Goal: Find specific page/section: Find specific page/section

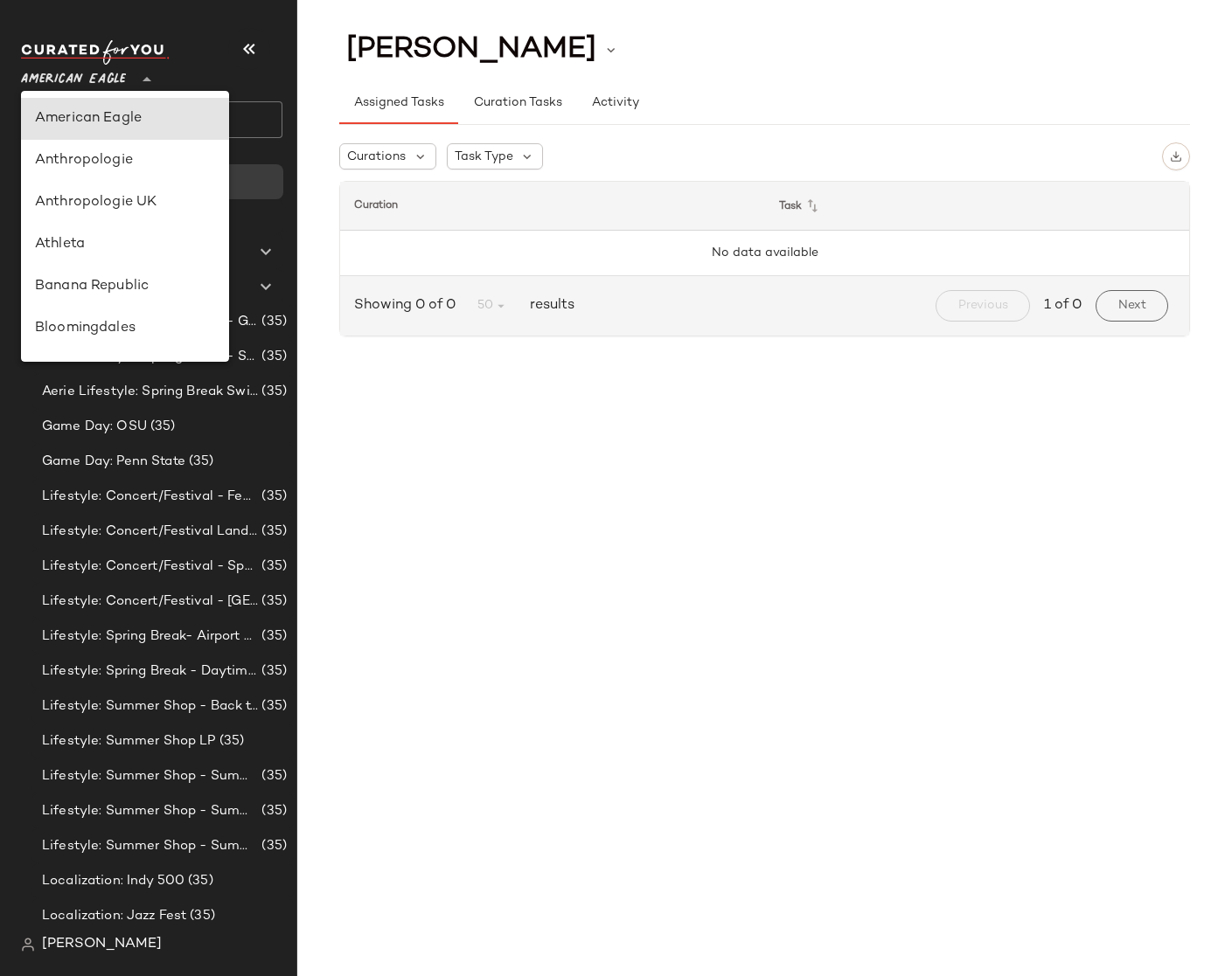
click at [101, 81] on span "American Eagle" at bounding box center [74, 76] width 105 height 32
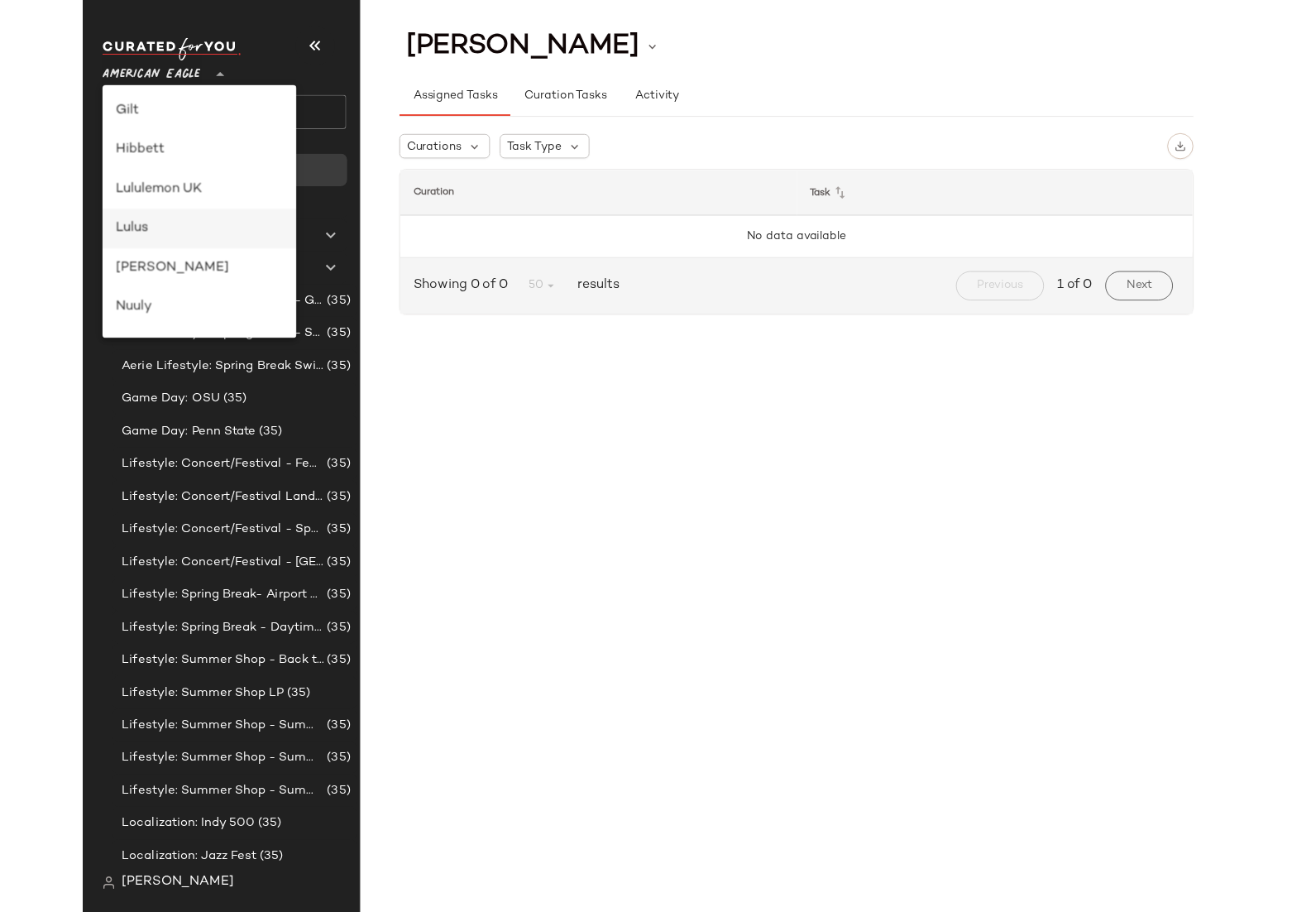
scroll to position [199, 0]
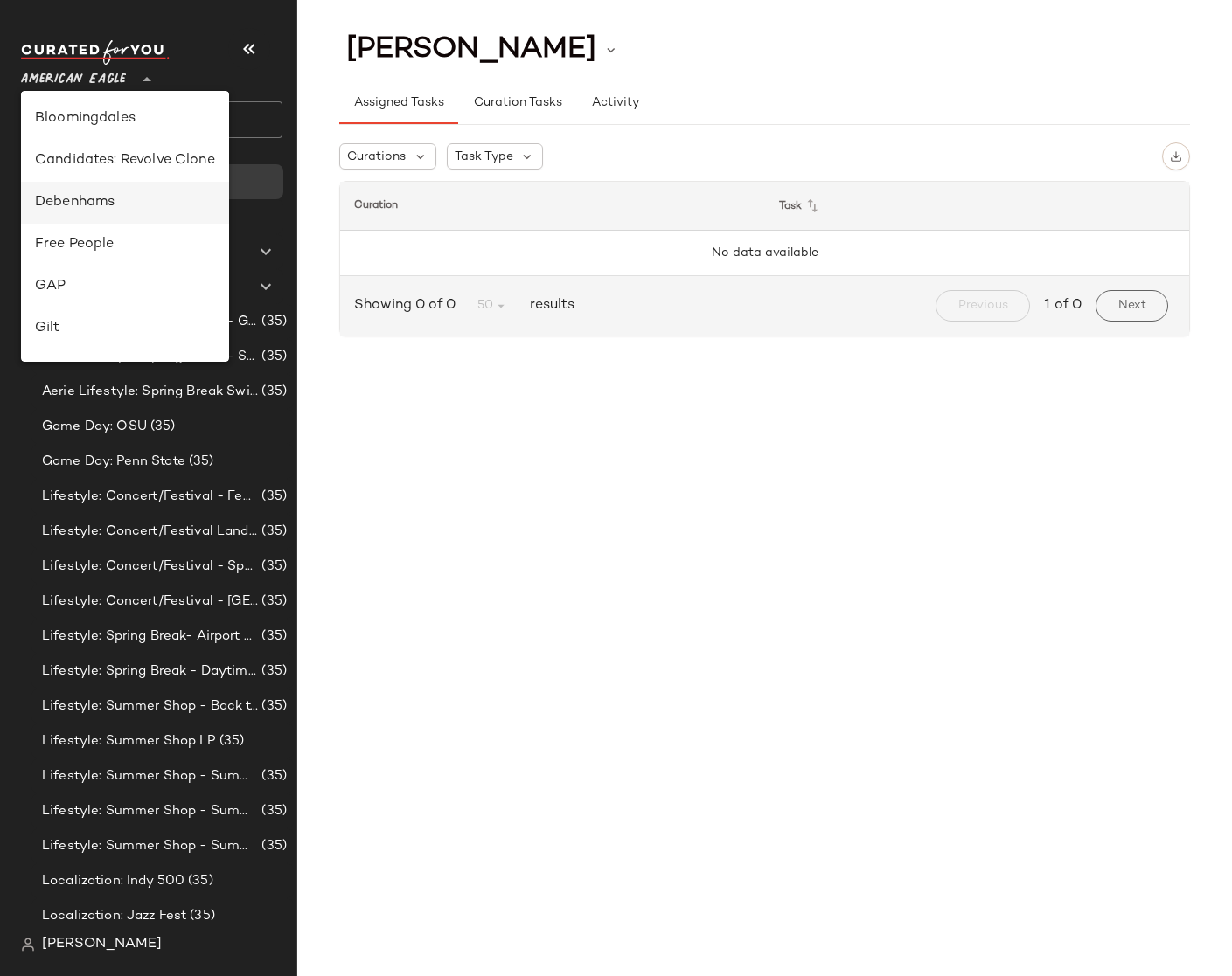
click at [95, 196] on div "Debenhams" at bounding box center [124, 202] width 180 height 21
type input "**"
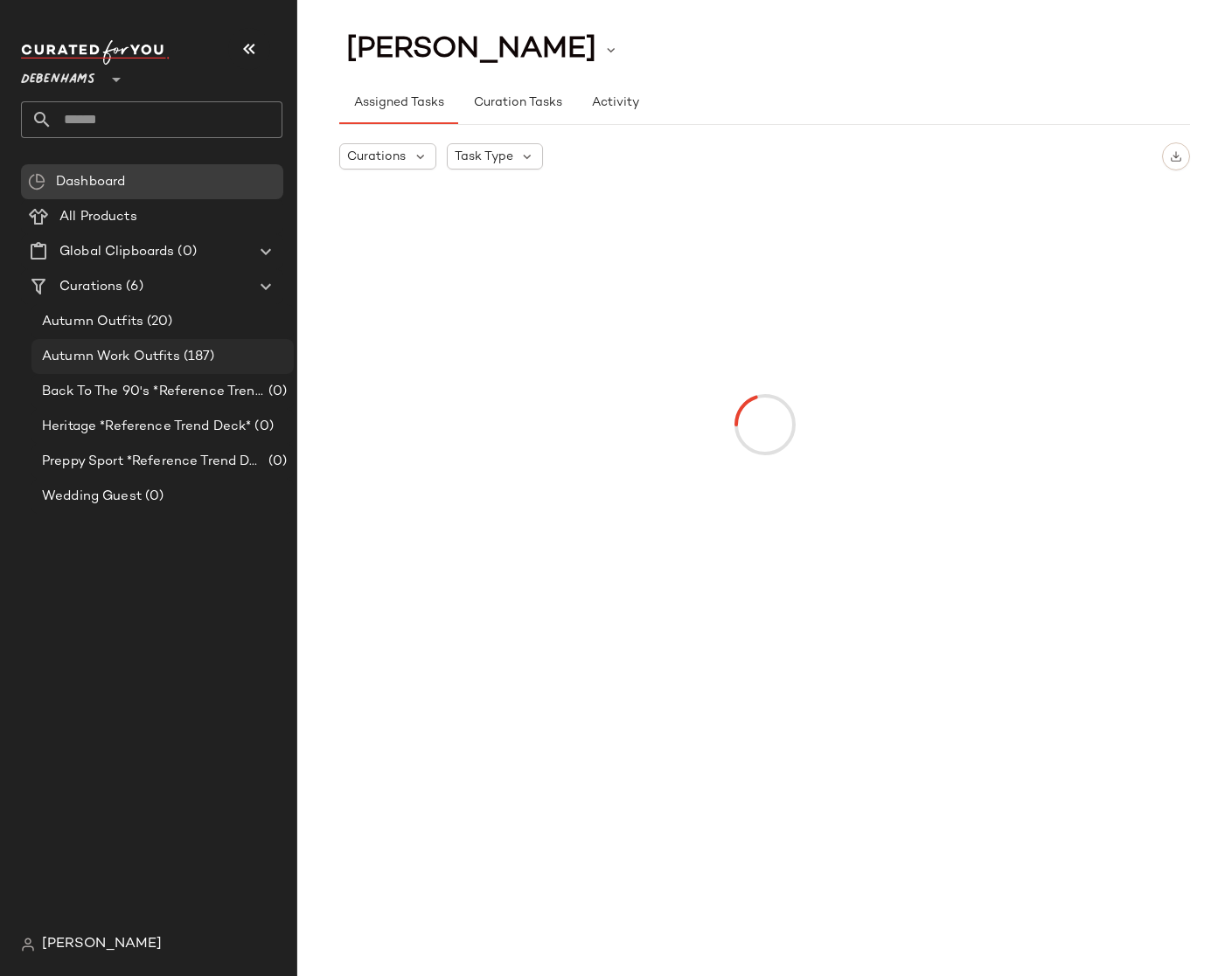
click at [118, 367] on div "Autumn Work Outfits (187)" at bounding box center [163, 356] width 263 height 35
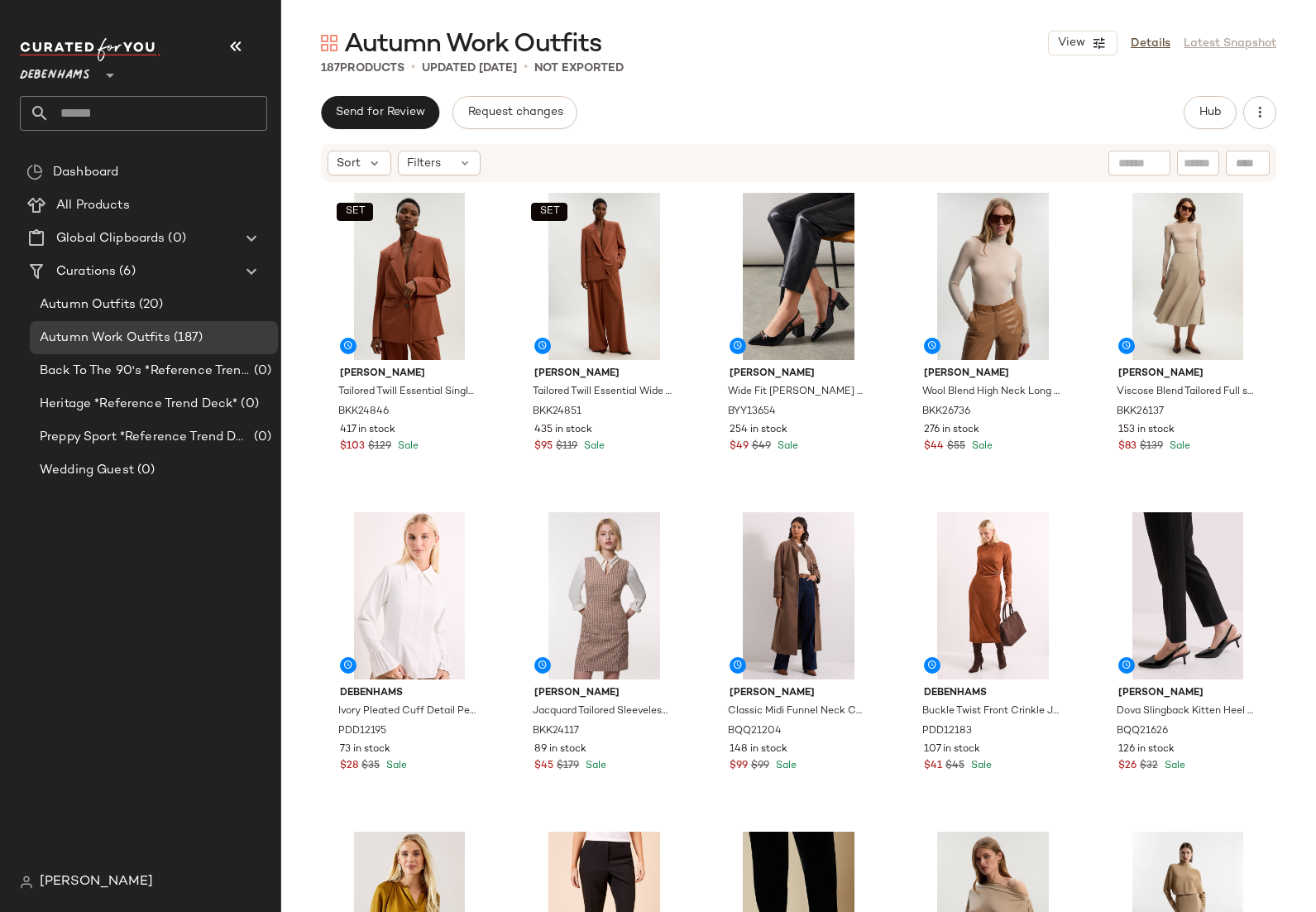
click at [1165, 41] on div "View Details Latest Snapshot" at bounding box center [1162, 43] width 229 height 24
click at [250, 280] on icon at bounding box center [251, 271] width 20 height 20
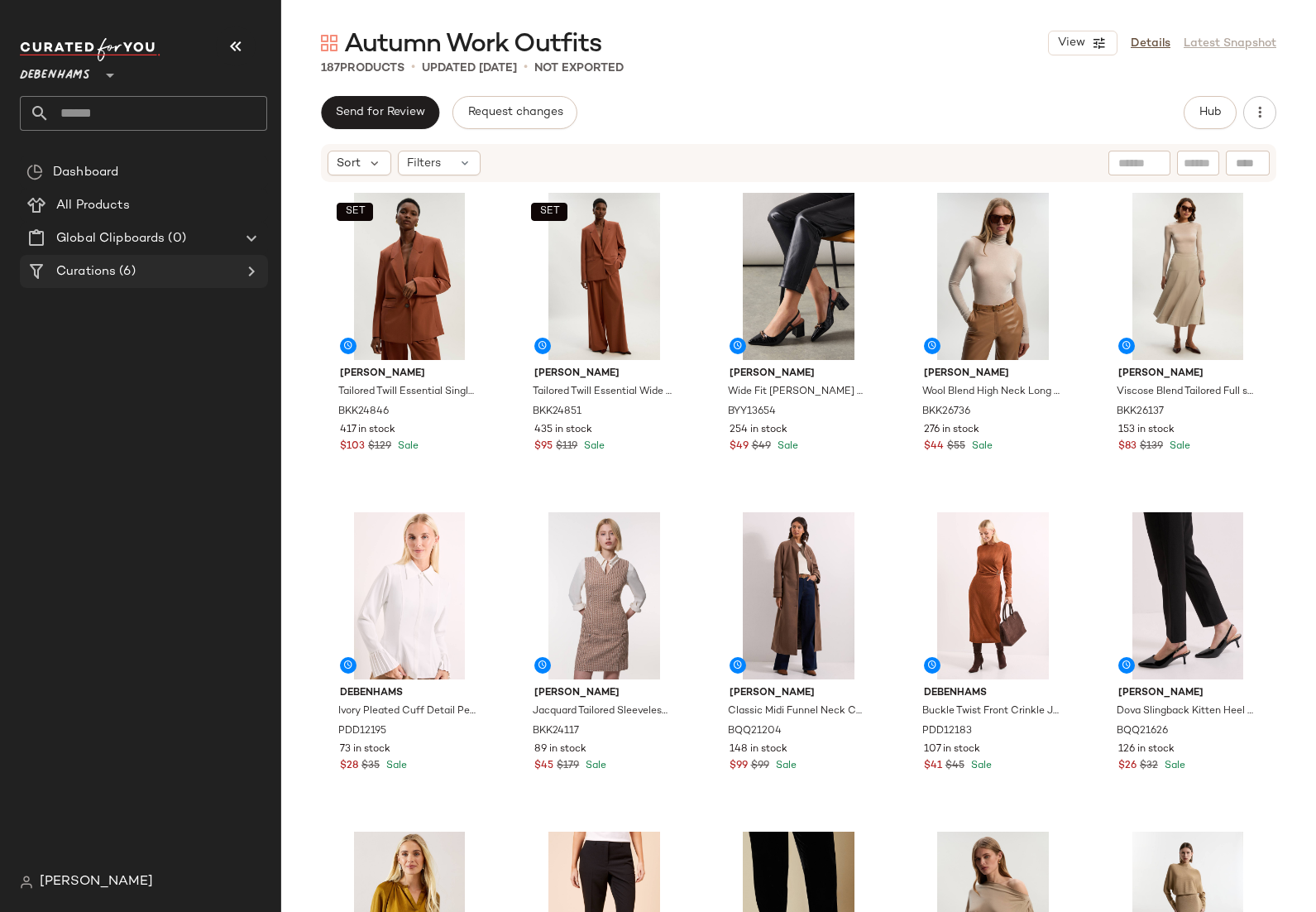
click at [238, 266] on div at bounding box center [249, 271] width 24 height 20
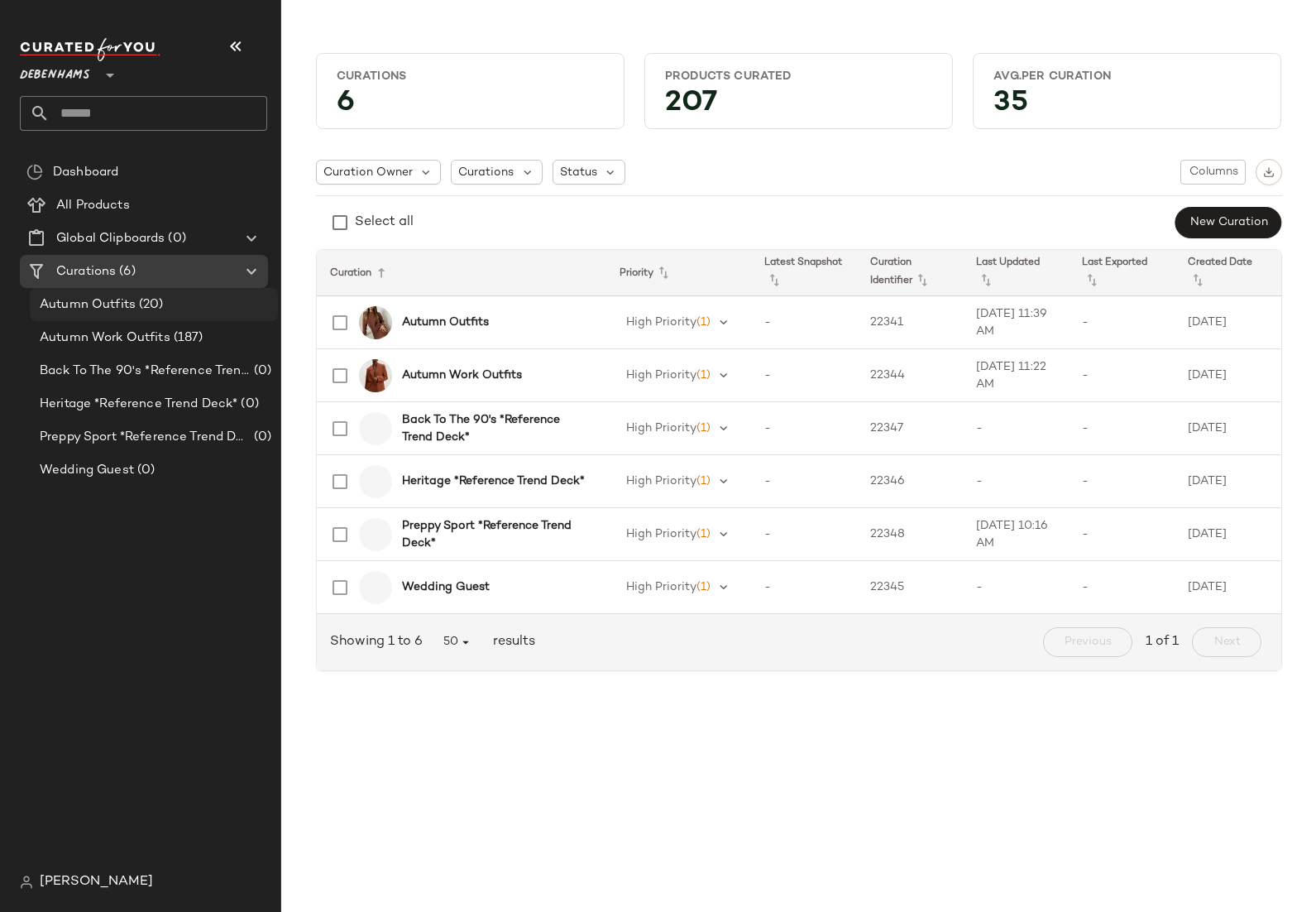
click at [196, 304] on div "Autumn Outfits (20)" at bounding box center [153, 305] width 237 height 19
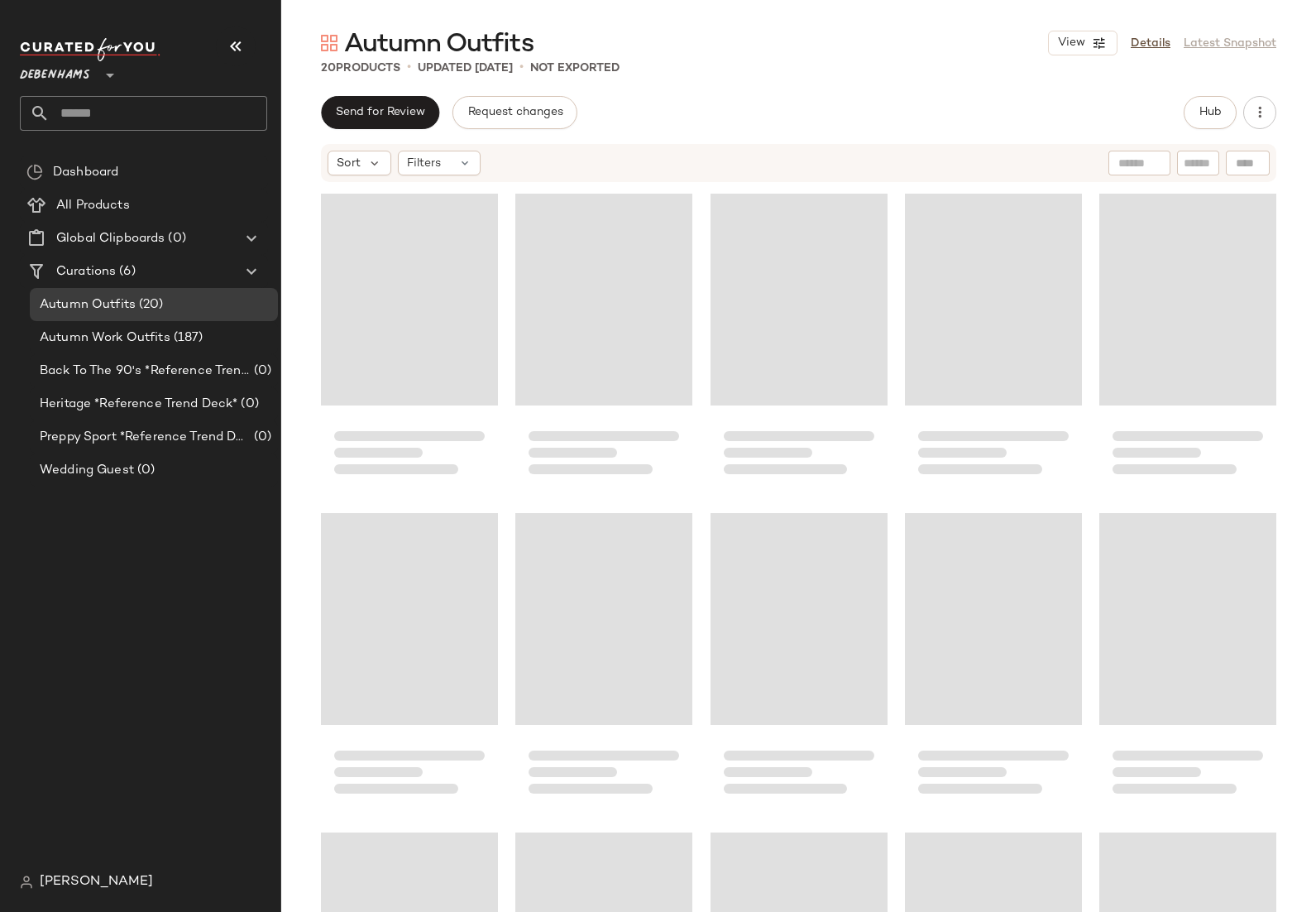
click at [1165, 42] on div "View Details Latest Snapshot" at bounding box center [1162, 43] width 229 height 24
